Goal: Feedback & Contribution: Submit feedback/report problem

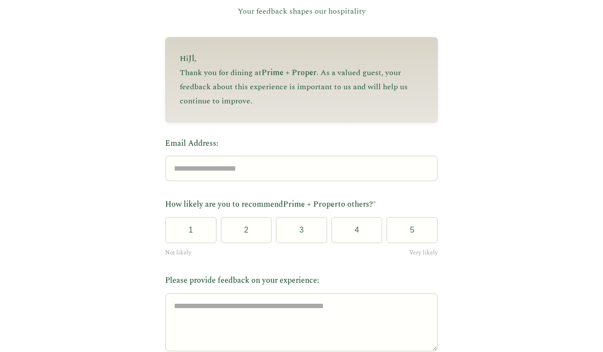
scroll to position [94, 0]
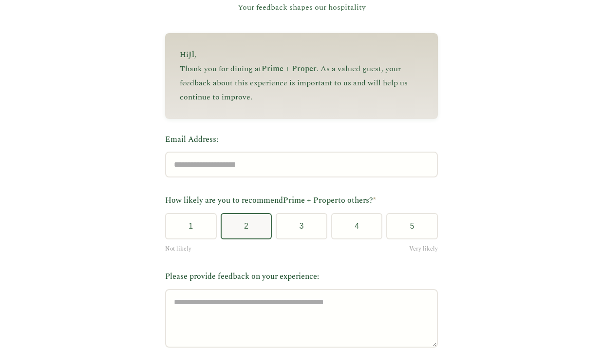
click at [239, 236] on button "2" at bounding box center [247, 226] width 52 height 26
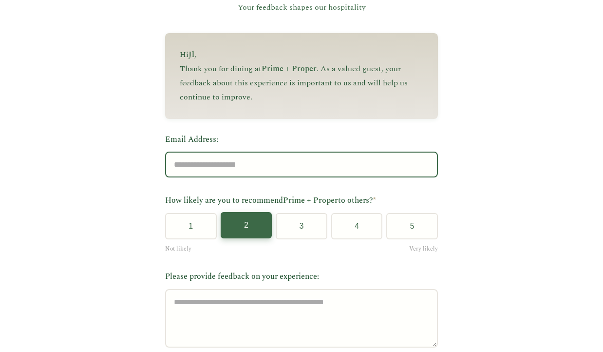
click at [182, 172] on input "Email Address:" at bounding box center [301, 165] width 273 height 26
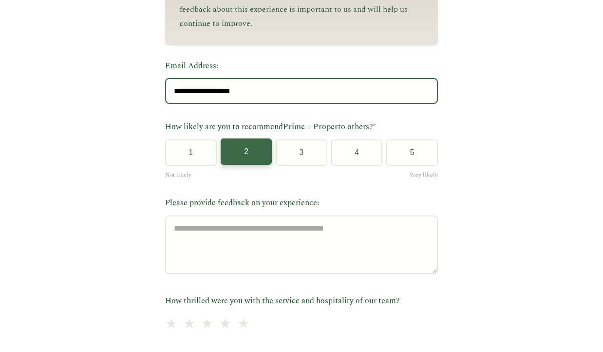
scroll to position [230, 0]
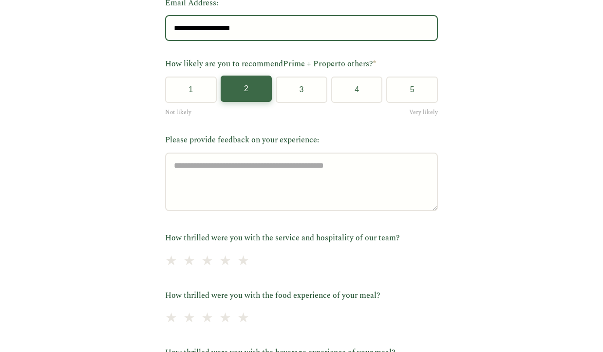
type input "**********"
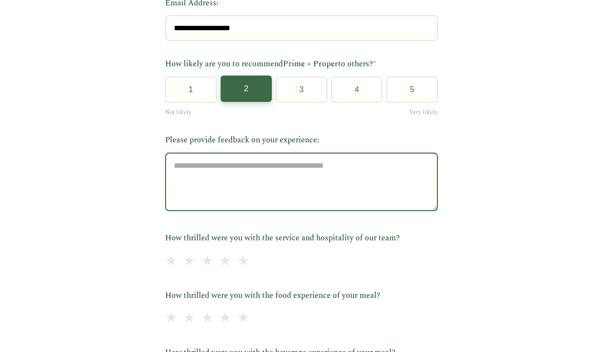
click at [173, 163] on textarea "Please provide feedback on your experience:" at bounding box center [301, 182] width 273 height 58
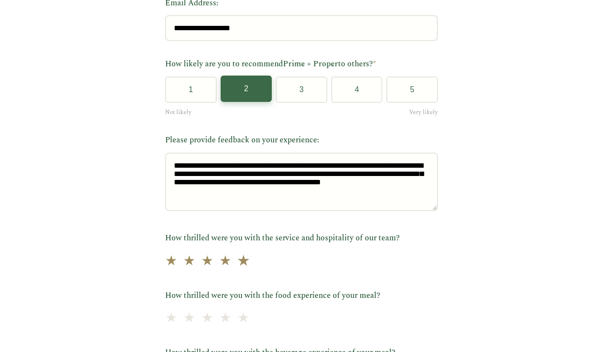
click at [250, 263] on span "★" at bounding box center [244, 261] width 14 height 24
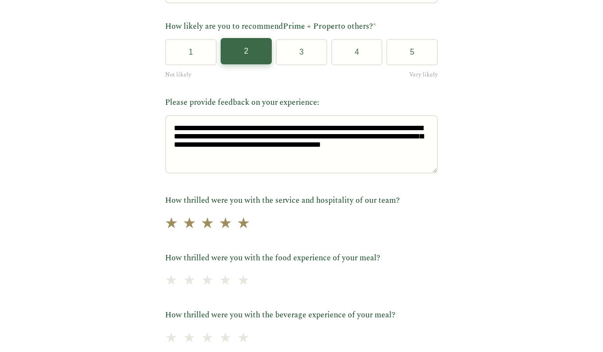
scroll to position [294, 0]
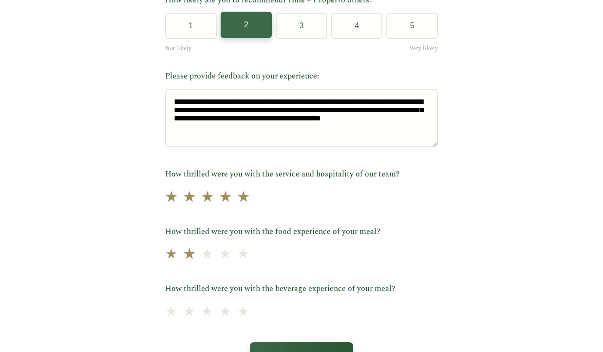
click at [188, 260] on span "★" at bounding box center [190, 255] width 14 height 24
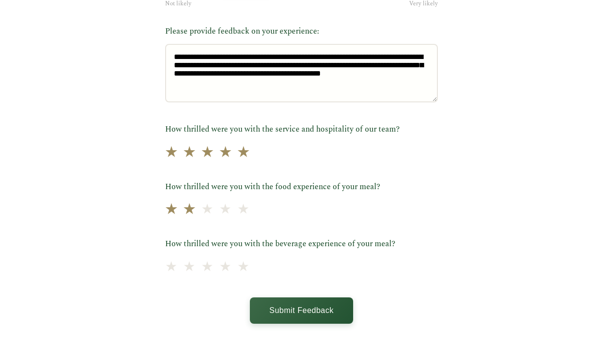
scroll to position [381, 0]
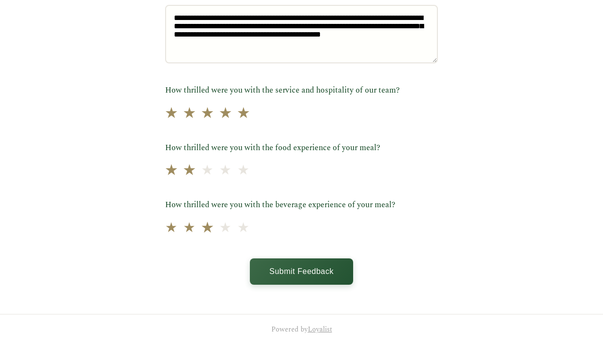
click at [214, 228] on span "★" at bounding box center [208, 228] width 14 height 24
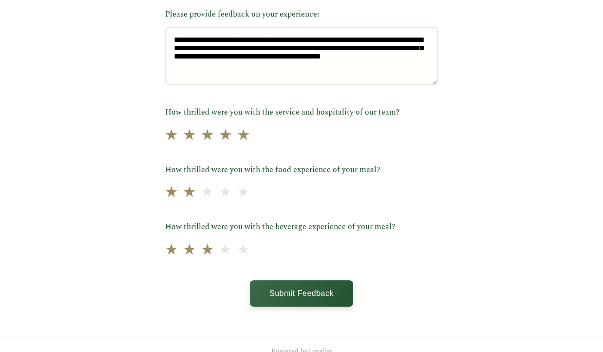
scroll to position [356, 0]
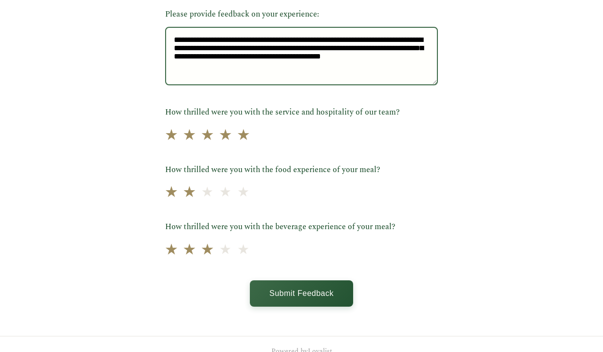
click at [181, 81] on textarea "**********" at bounding box center [301, 56] width 273 height 58
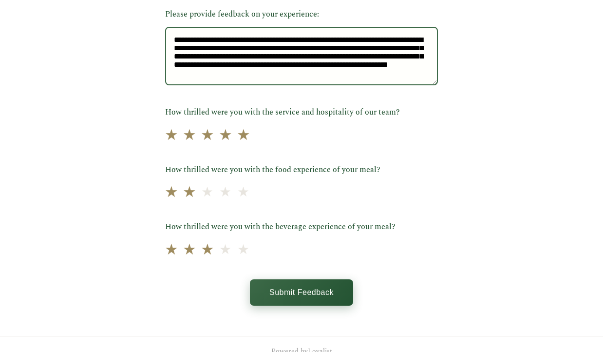
type textarea "**********"
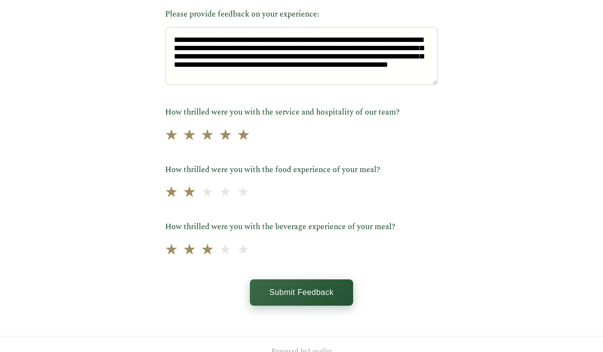
click at [294, 299] on button "Submit Feedback" at bounding box center [301, 292] width 103 height 26
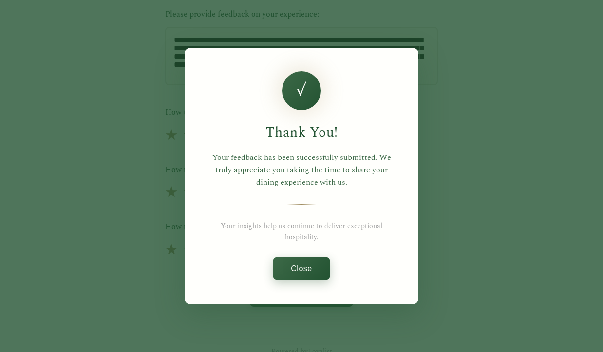
click at [304, 265] on button "Close" at bounding box center [301, 268] width 56 height 22
